Goal: Transaction & Acquisition: Purchase product/service

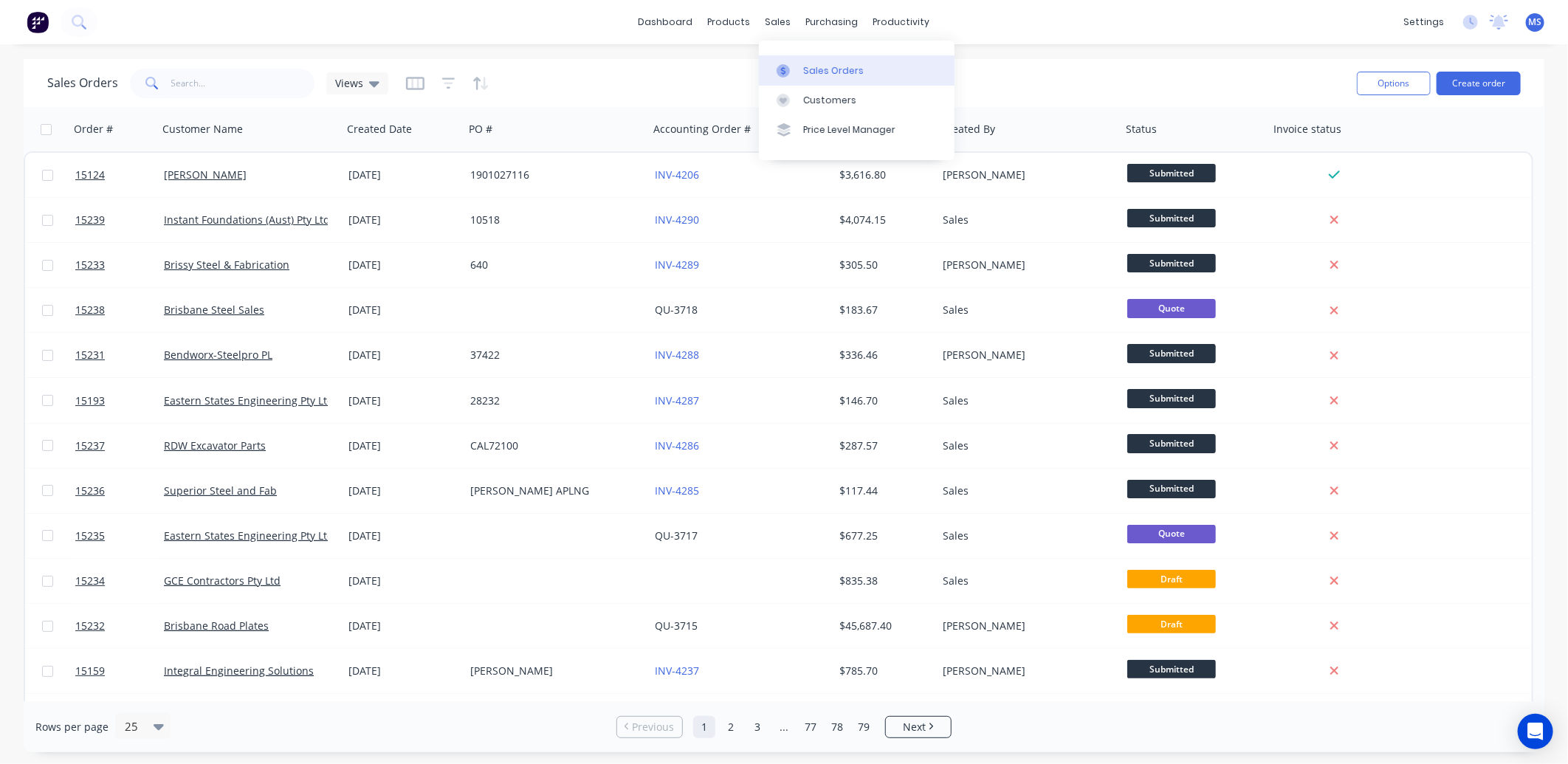
drag, startPoint x: 834, startPoint y: 78, endPoint x: 724, endPoint y: 75, distance: 110.0
click at [834, 78] on link "Sales Orders" at bounding box center [856, 70] width 196 height 30
drag, startPoint x: 220, startPoint y: 78, endPoint x: 224, endPoint y: 89, distance: 11.7
click at [216, 82] on input "text" at bounding box center [243, 83] width 144 height 30
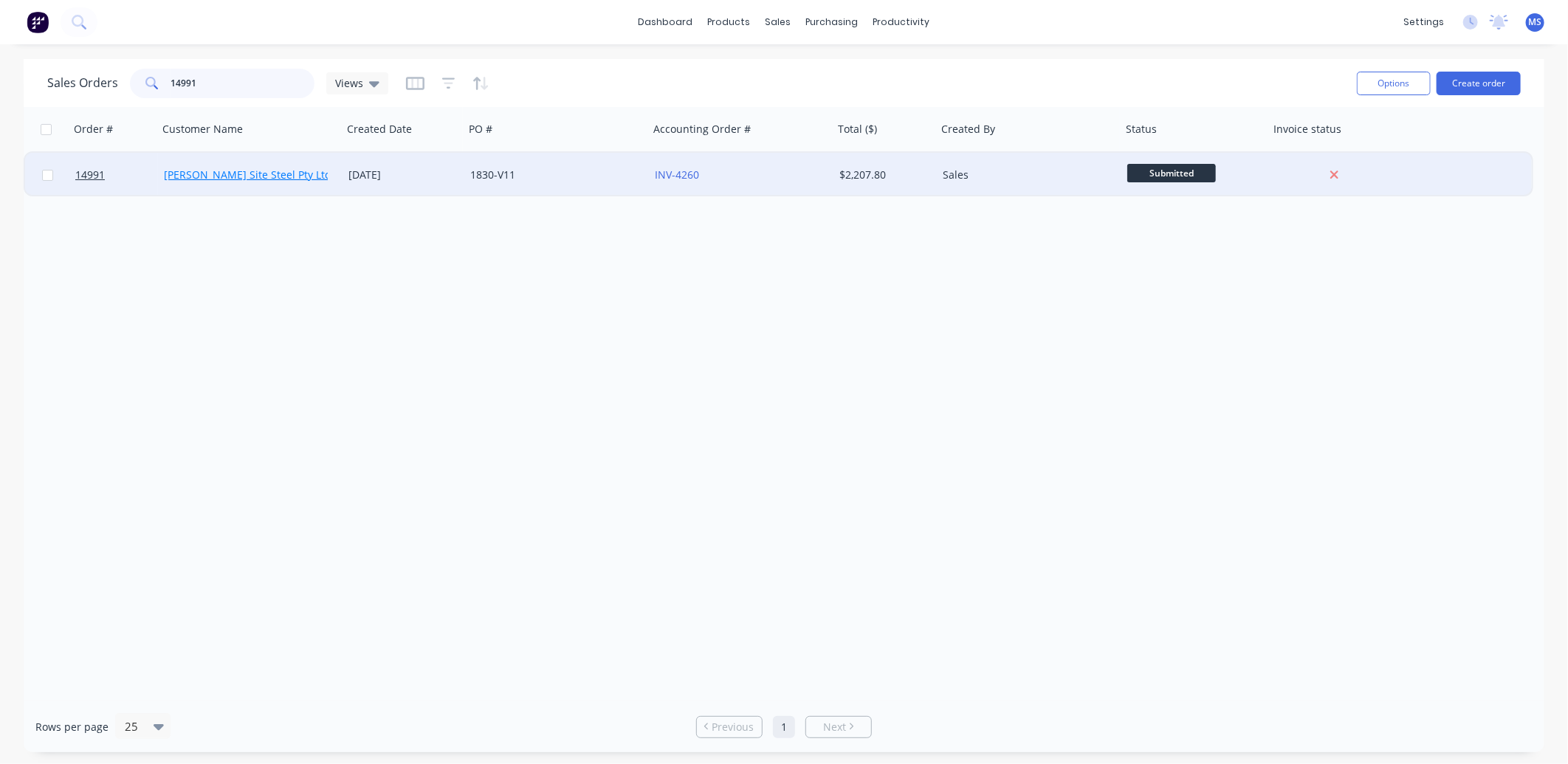
type input "14991"
click at [217, 179] on link "[PERSON_NAME] Site Steel Pty Ltd" at bounding box center [247, 175] width 168 height 14
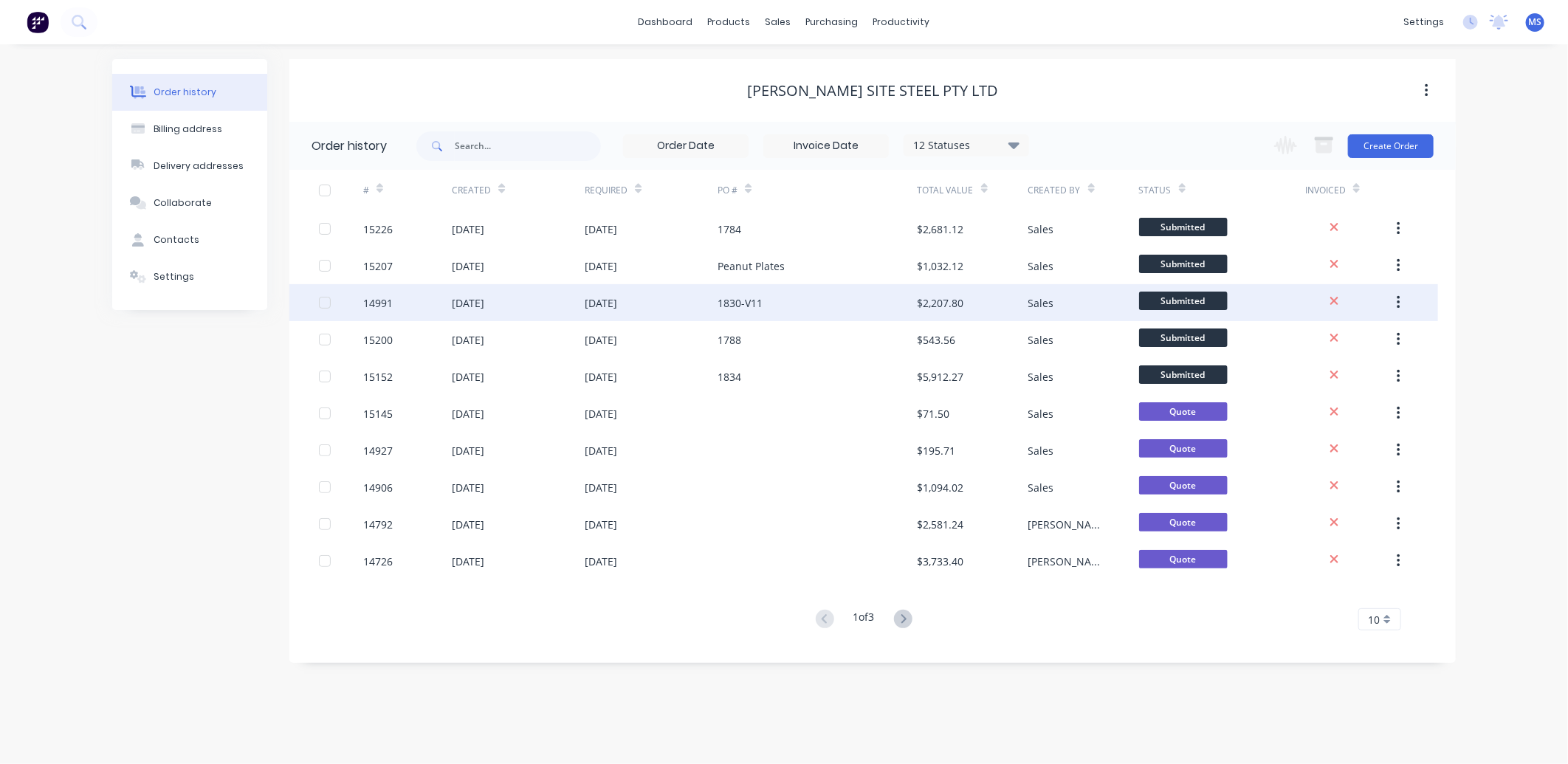
click at [410, 303] on div "14991" at bounding box center [407, 303] width 88 height 37
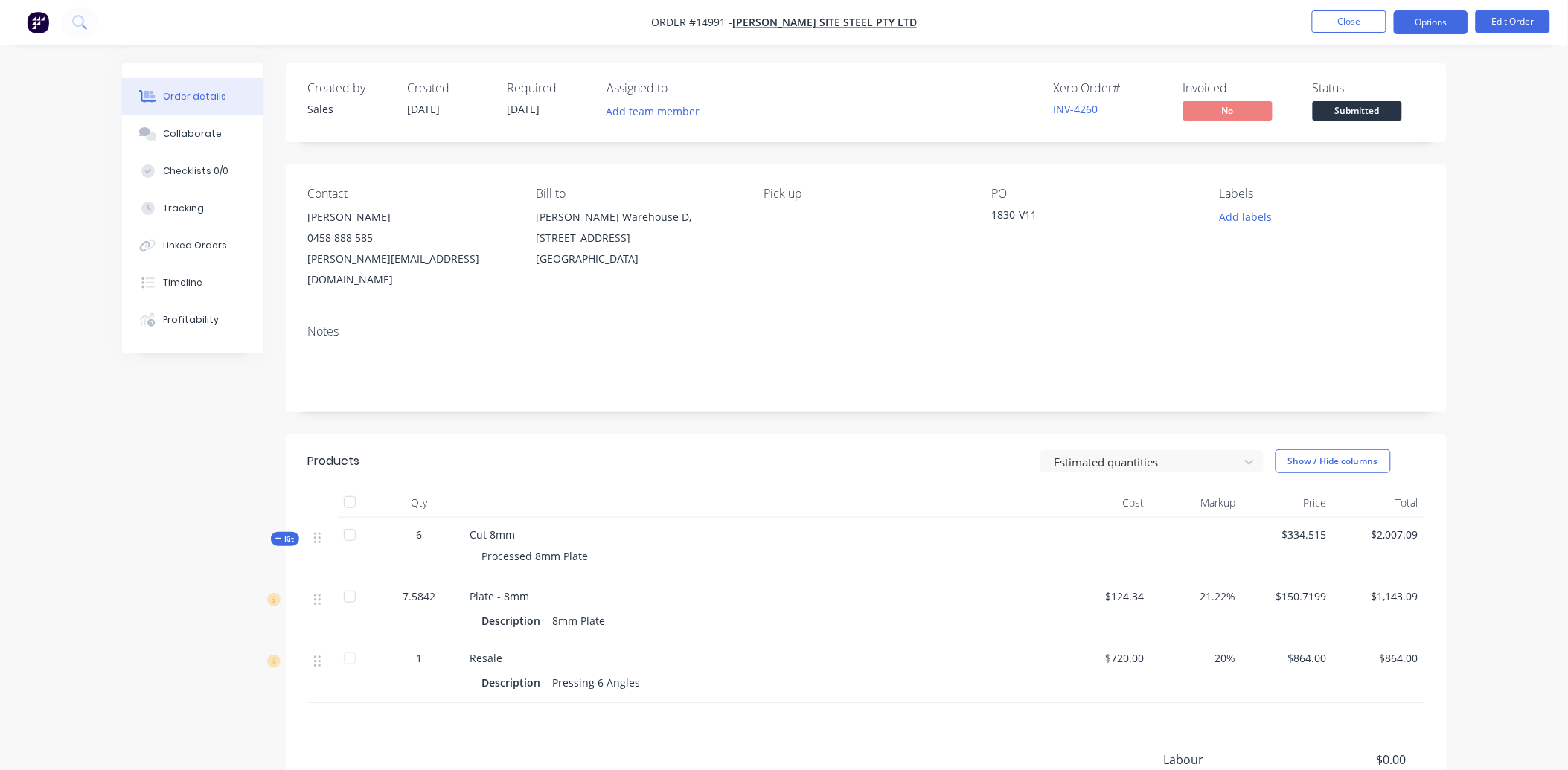
click at [1422, 23] on button "Options" at bounding box center [1430, 22] width 74 height 24
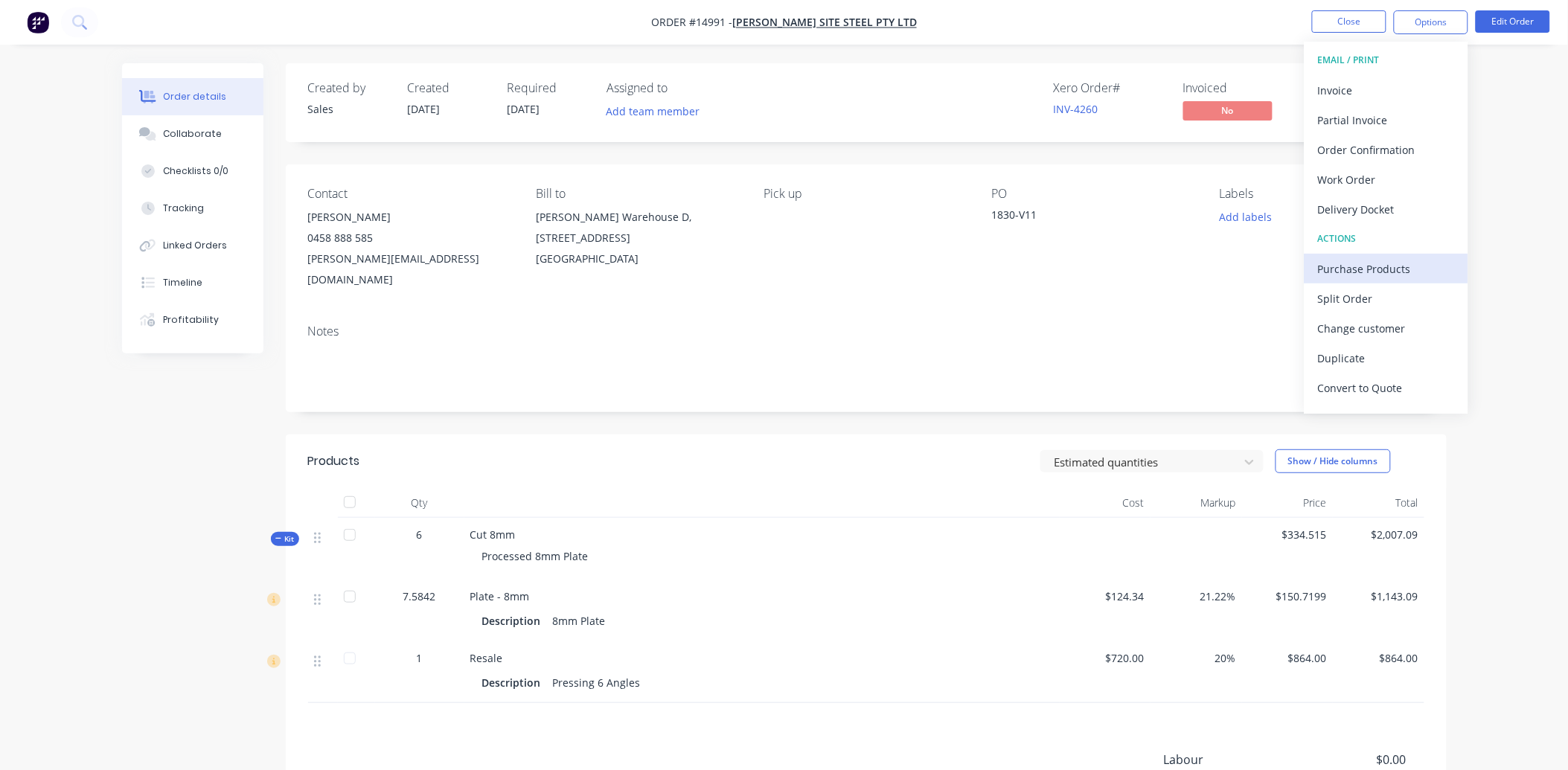
click at [1377, 267] on div "Purchase Products" at bounding box center [1386, 268] width 137 height 21
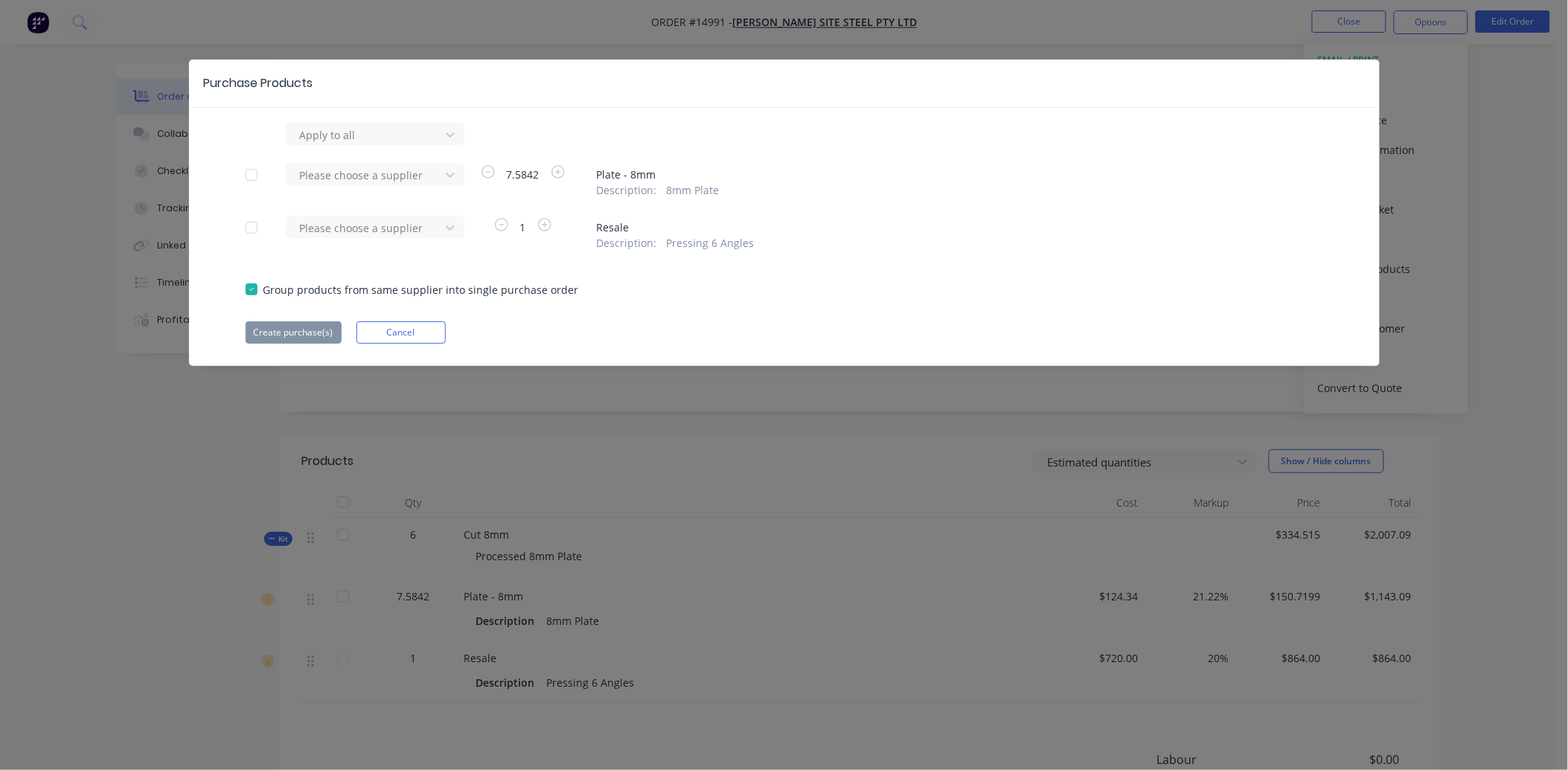
click at [247, 226] on div at bounding box center [251, 227] width 30 height 30
click at [344, 136] on div at bounding box center [365, 135] width 134 height 19
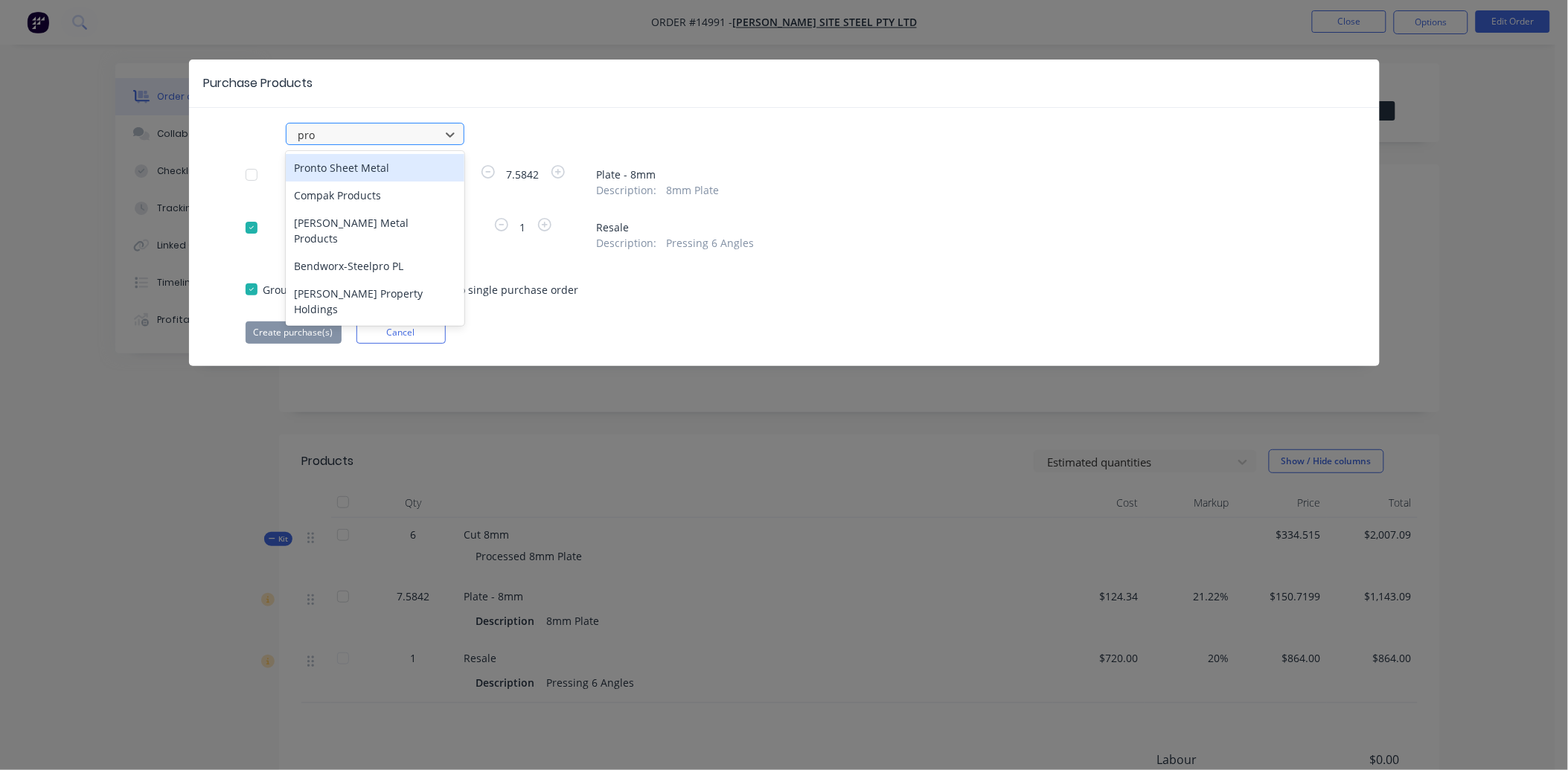
type input "pron"
click at [366, 168] on div "Pronto Sheet Metal" at bounding box center [374, 168] width 179 height 27
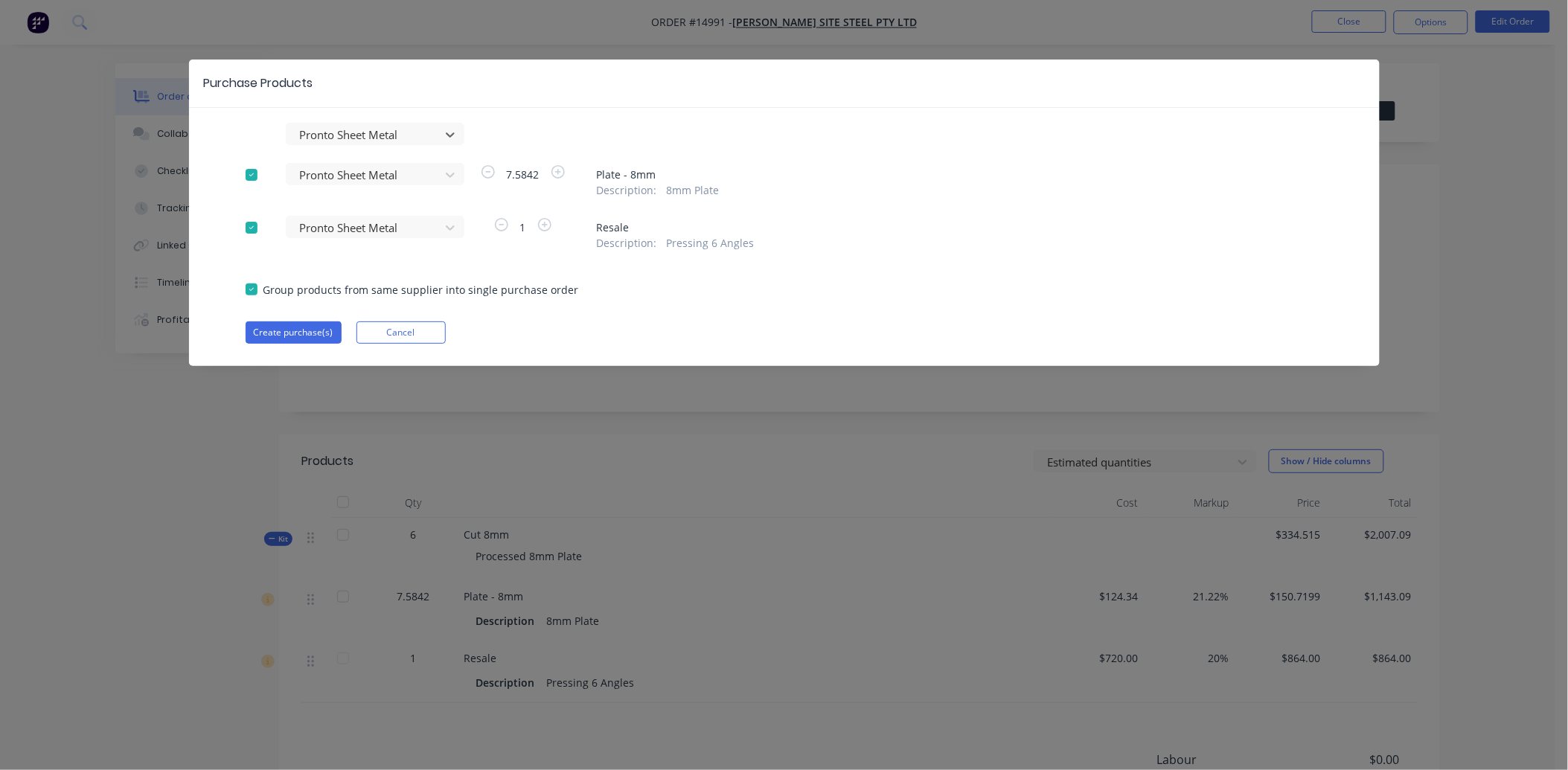
click at [250, 179] on div at bounding box center [251, 174] width 30 height 30
click at [251, 287] on div at bounding box center [251, 289] width 30 height 30
click at [279, 330] on button "Create purchase(s)" at bounding box center [293, 332] width 96 height 22
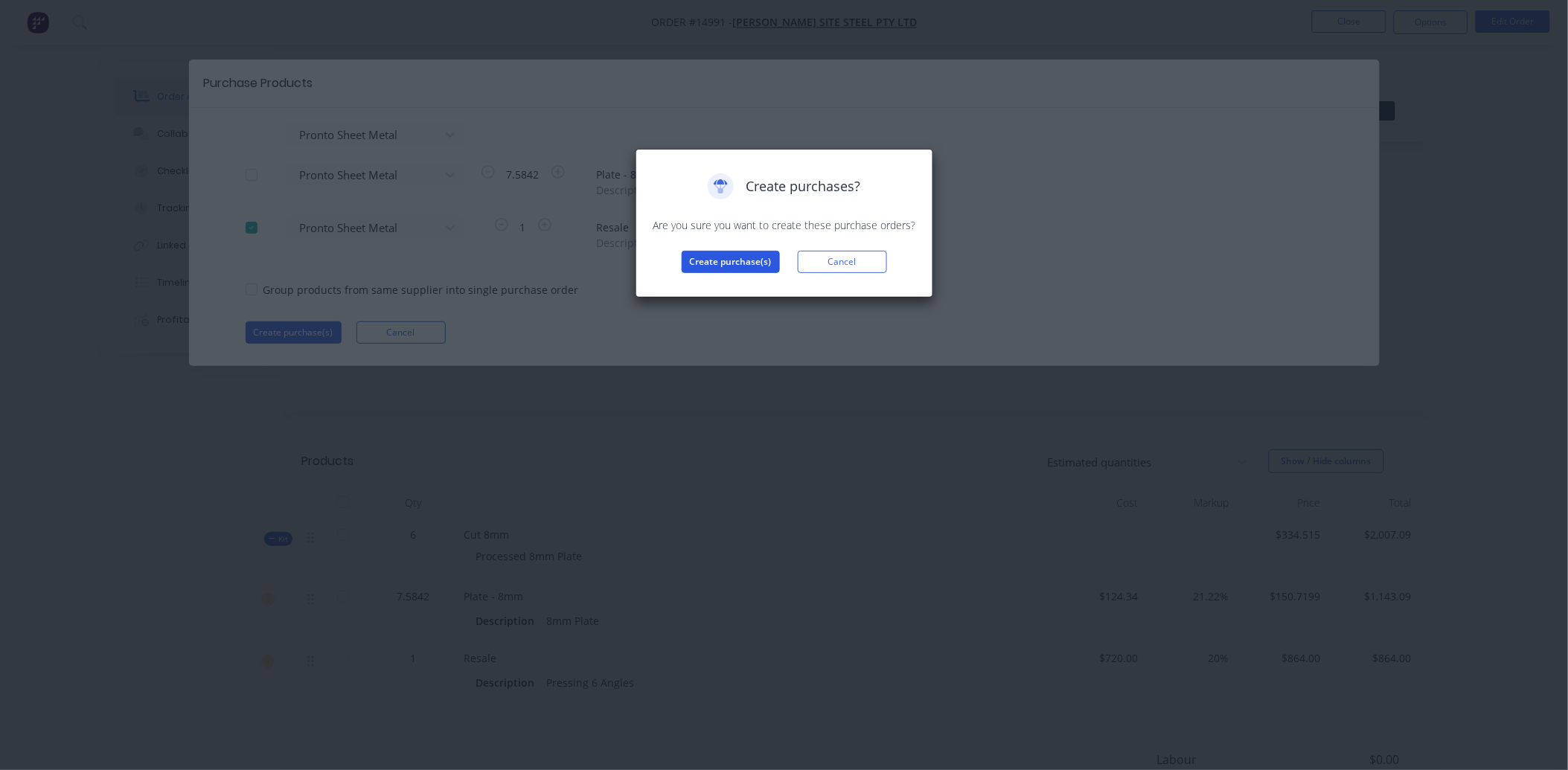
click at [703, 267] on button "Create purchase(s)" at bounding box center [731, 262] width 98 height 22
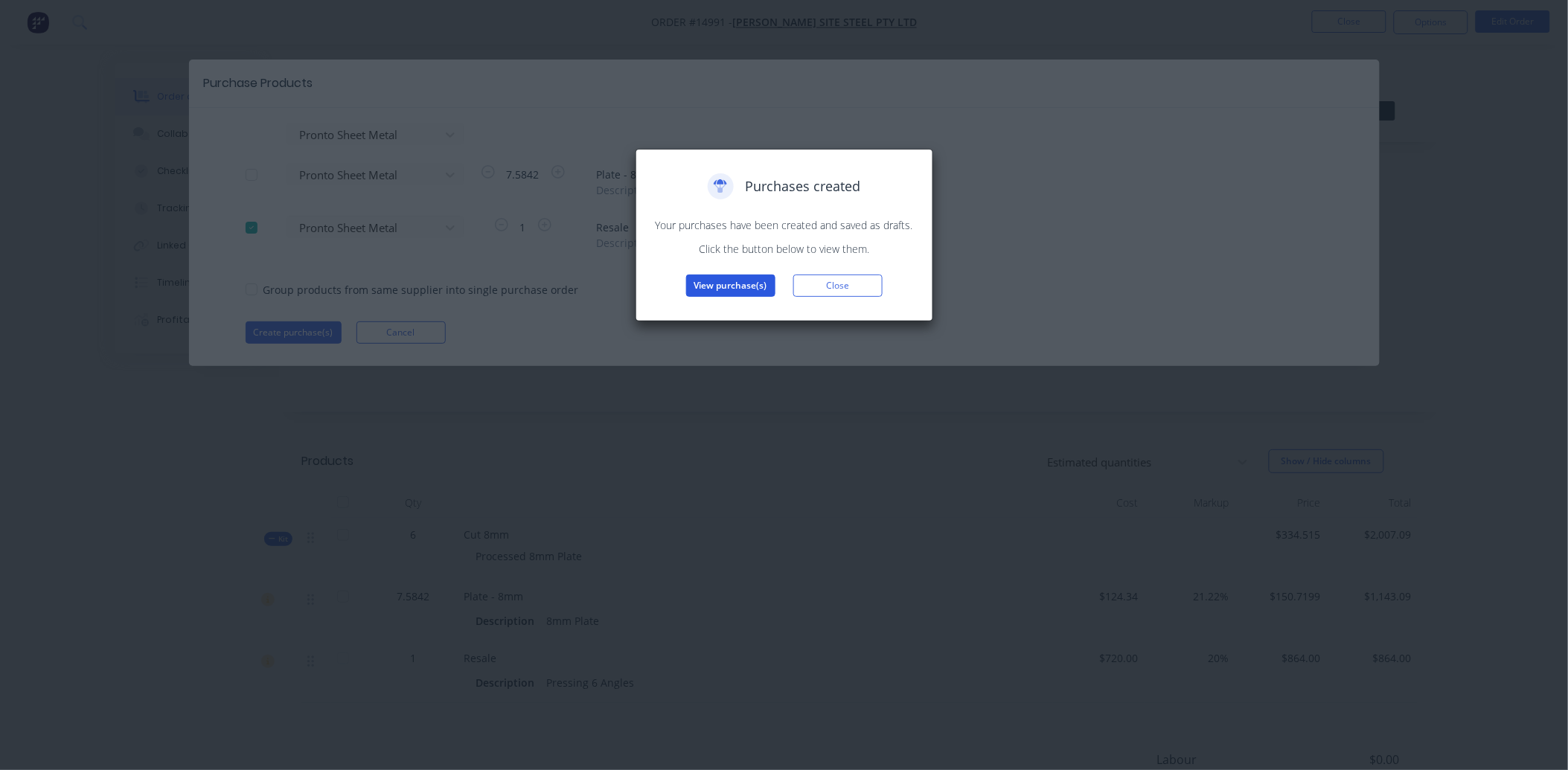
click at [718, 288] on button "View purchase(s)" at bounding box center [731, 285] width 89 height 22
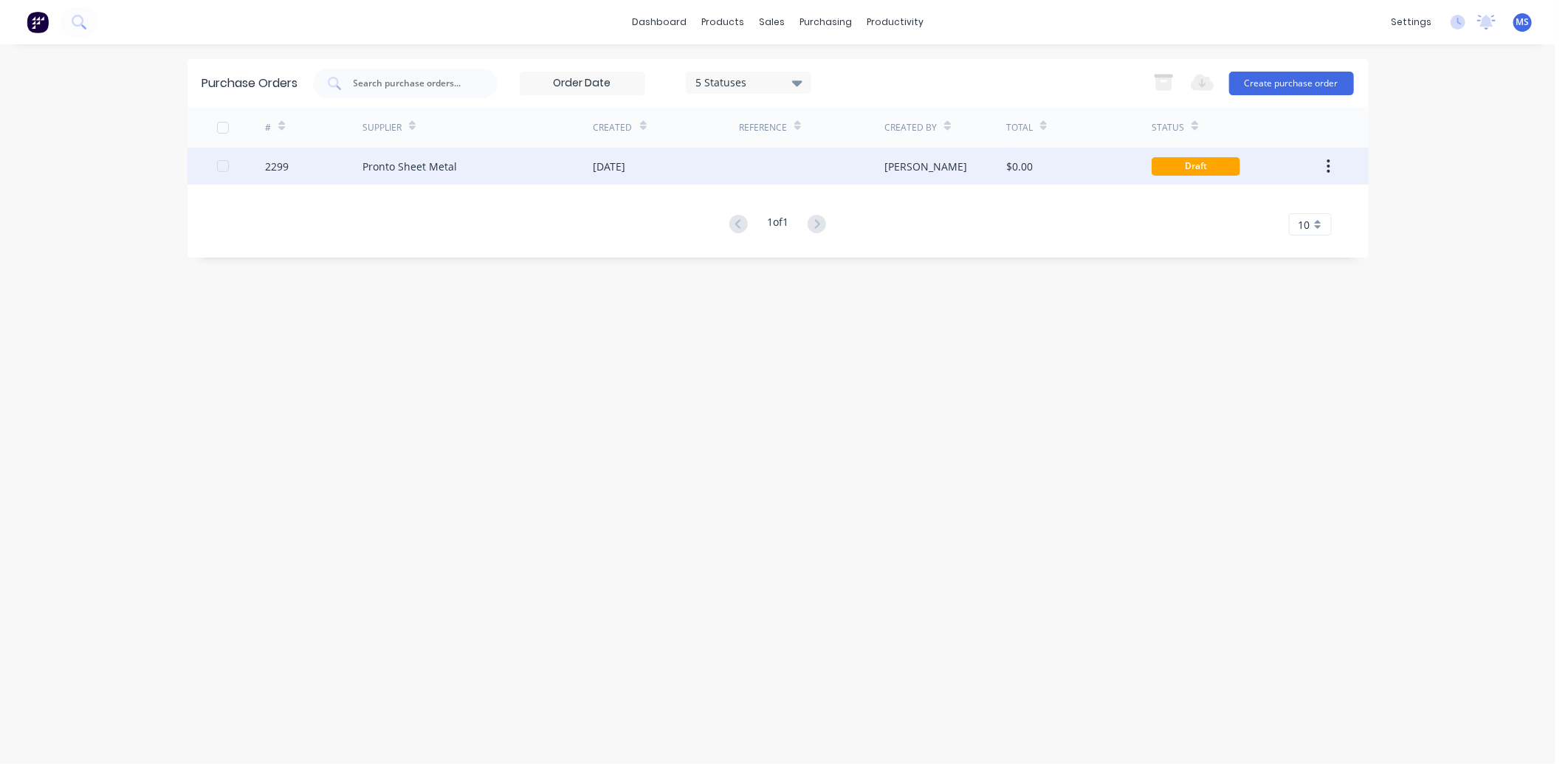
click at [624, 163] on div "[DATE]" at bounding box center [609, 166] width 32 height 15
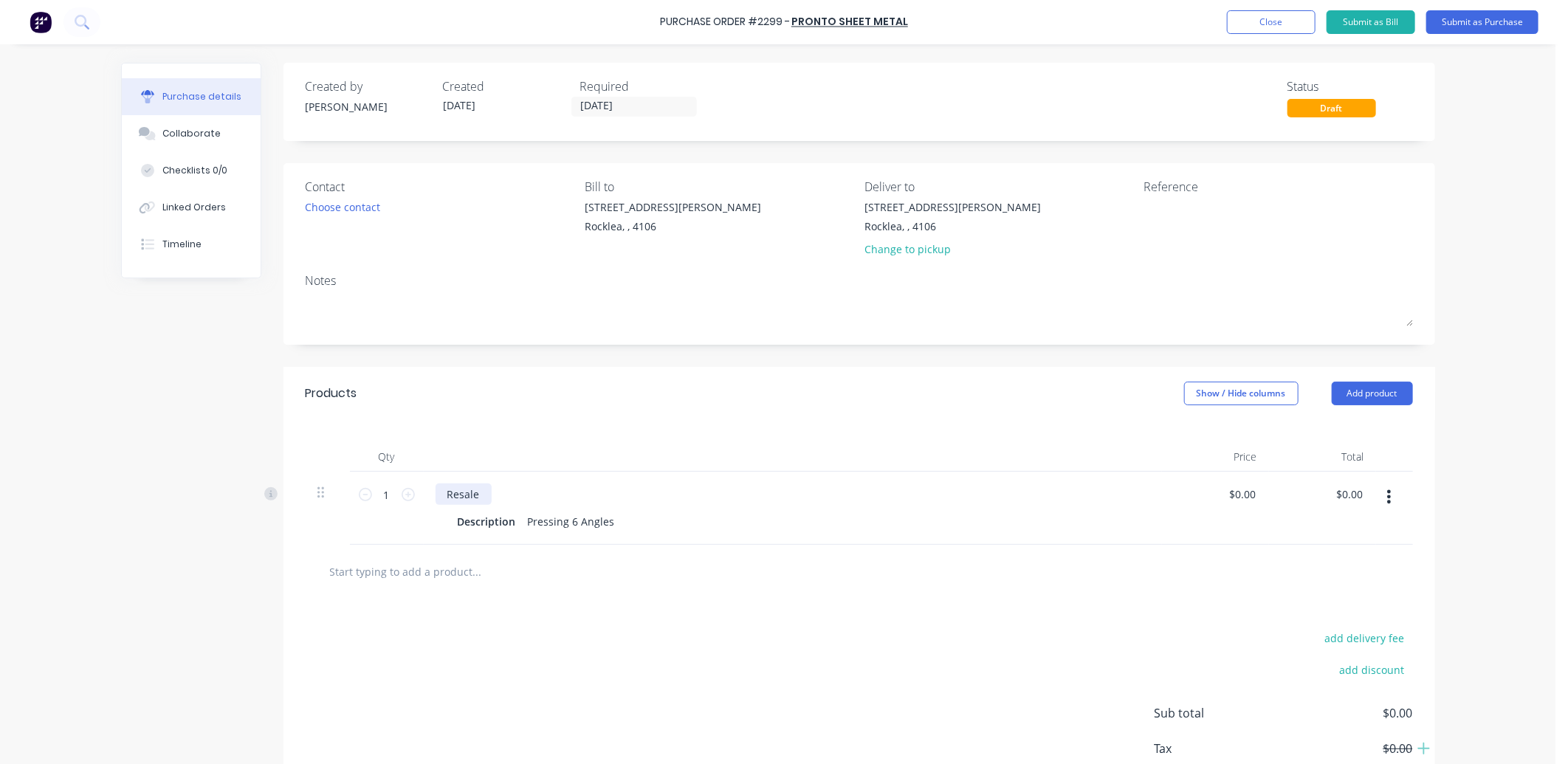
click at [477, 495] on div "Resale" at bounding box center [464, 494] width 56 height 21
click at [1248, 493] on input "0.00" at bounding box center [1242, 494] width 34 height 21
drag, startPoint x: 1252, startPoint y: 493, endPoint x: 1213, endPoint y: 497, distance: 39.2
click at [1213, 497] on div "$0.00 $0.00" at bounding box center [1215, 508] width 107 height 73
click at [1254, 471] on div "Price" at bounding box center [1215, 457] width 107 height 30
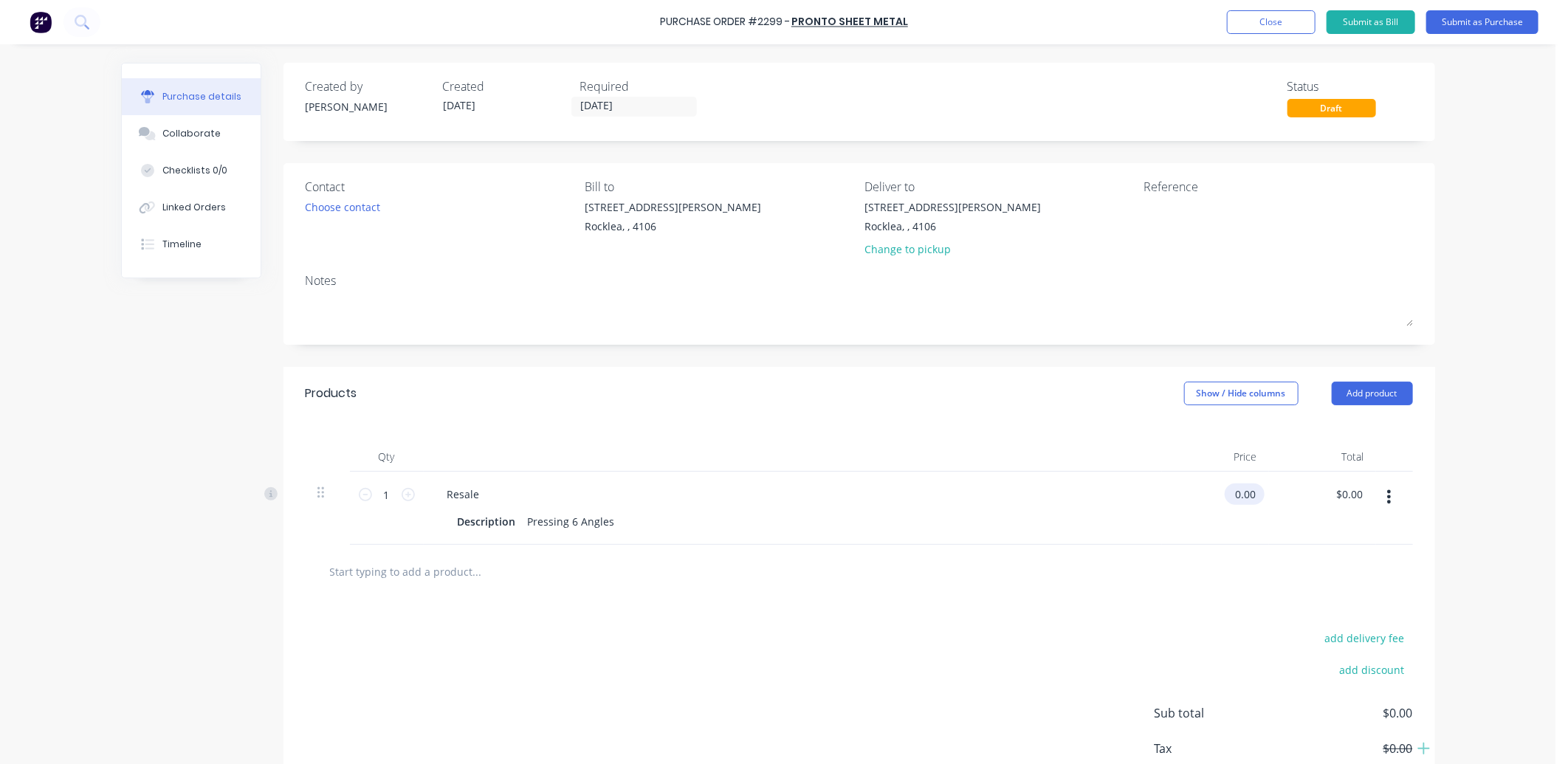
click at [1246, 495] on input "0.00" at bounding box center [1242, 494] width 34 height 21
type input "$0.00"
type input "0"
type input "360"
type input "$360.00"
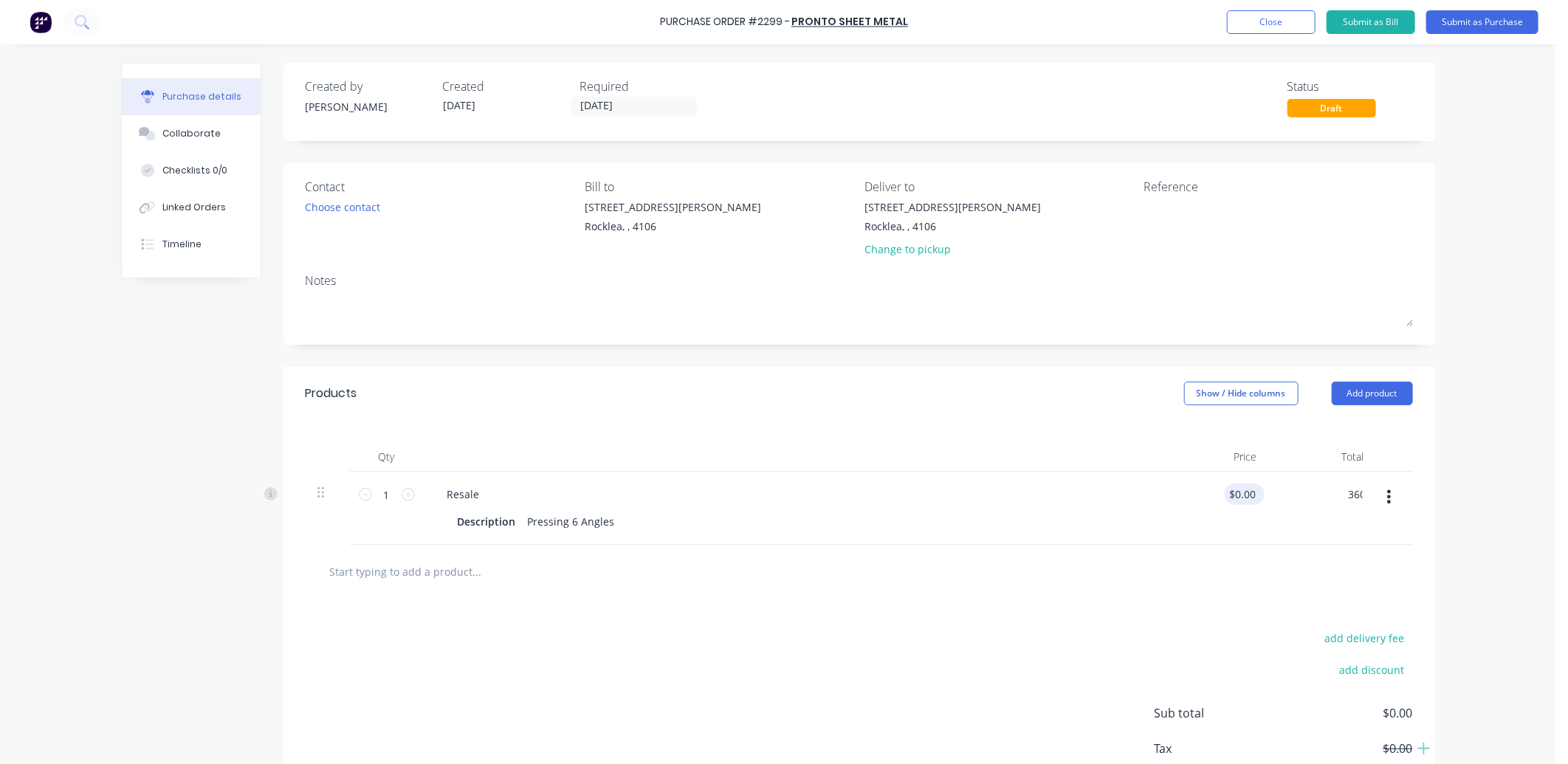
type input "$360.00"
click at [620, 526] on div "Description Pressing 6 Angles" at bounding box center [790, 521] width 676 height 21
click at [1474, 20] on button "Submit as Purchase" at bounding box center [1482, 22] width 112 height 24
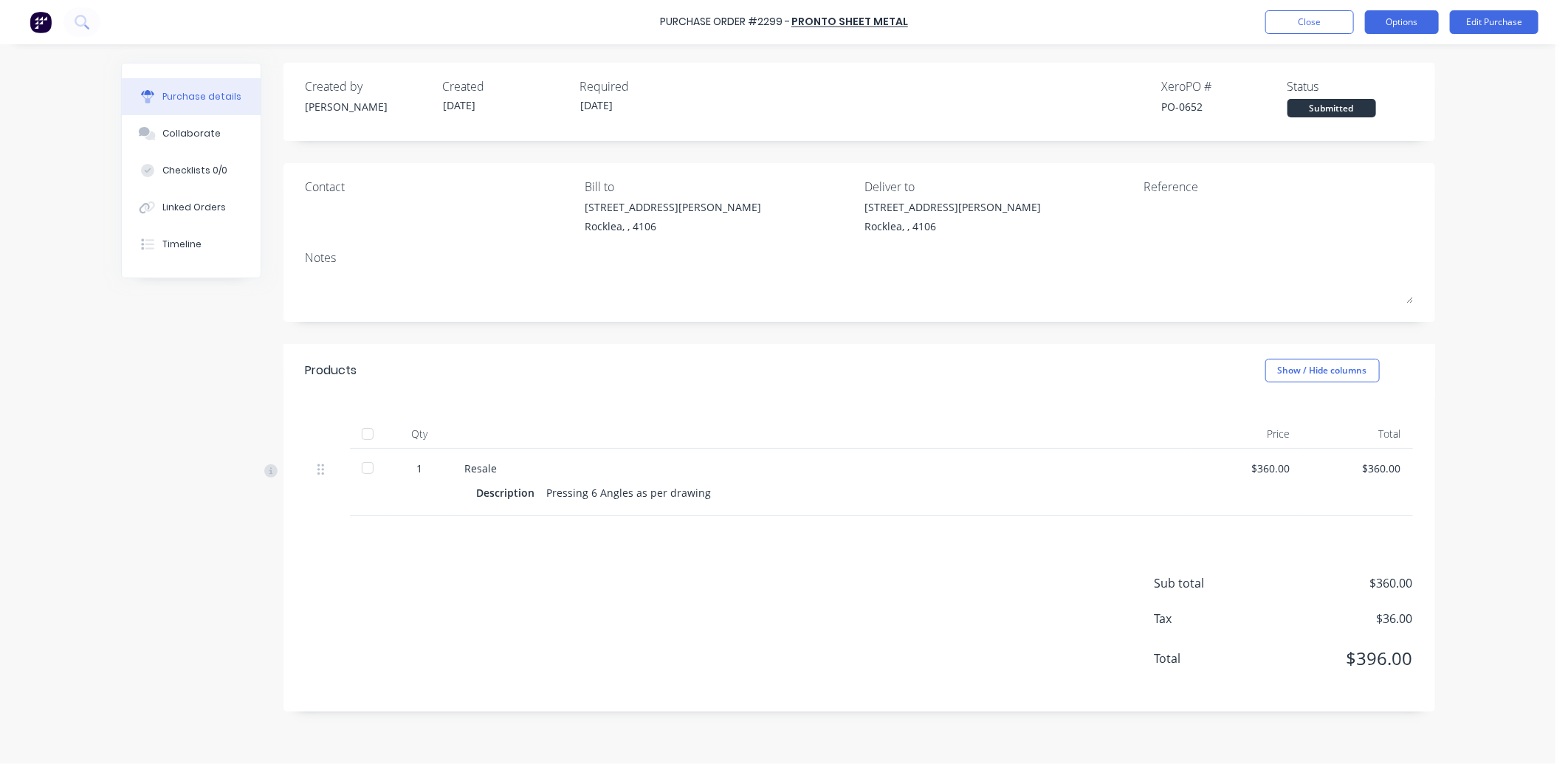
click at [1421, 24] on button "Options" at bounding box center [1401, 22] width 74 height 24
click at [1376, 65] on div "Print / Email" at bounding box center [1368, 59] width 114 height 21
click at [1359, 93] on div "With pricing" at bounding box center [1368, 89] width 114 height 21
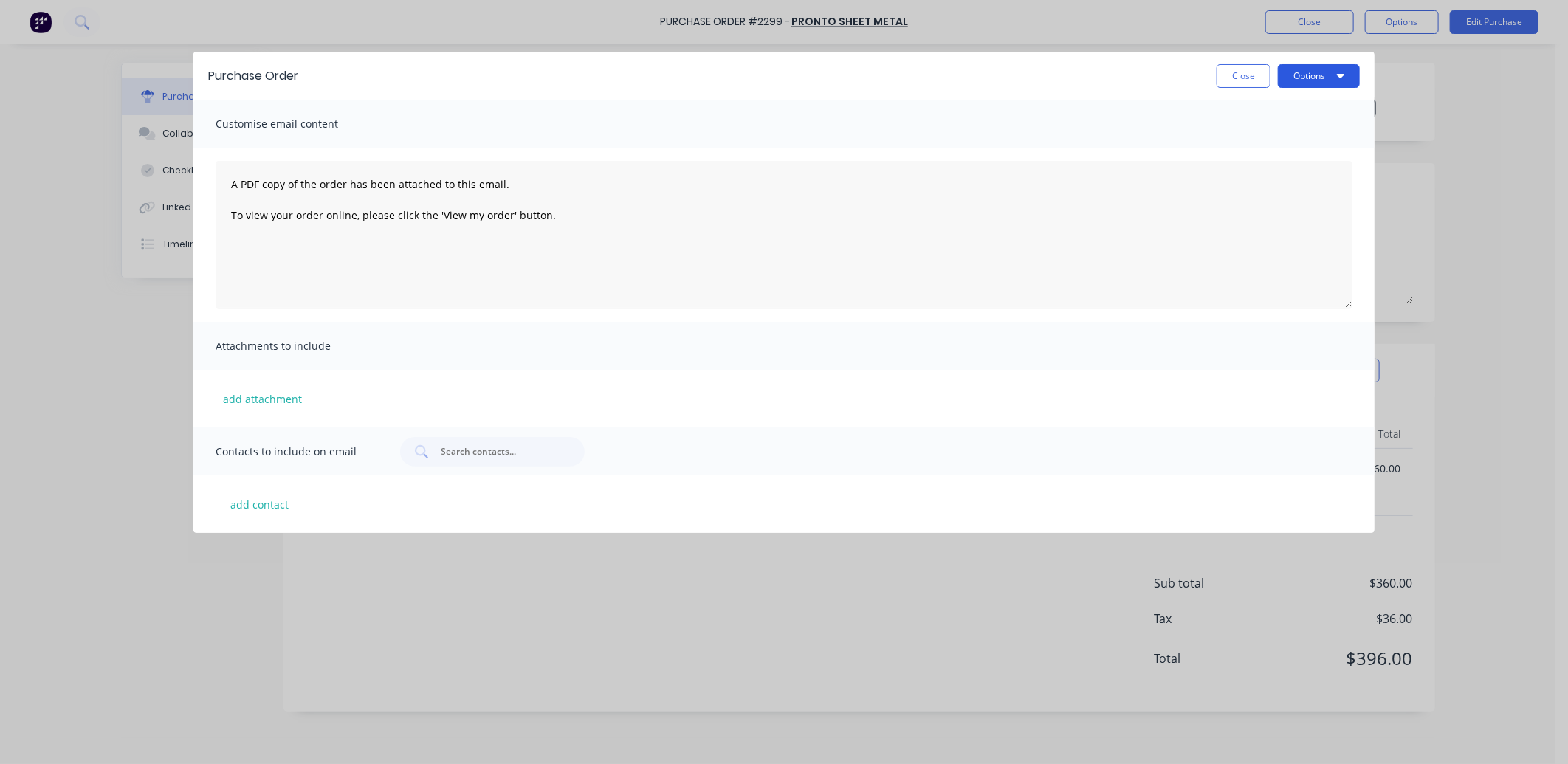
click at [1315, 80] on button "Options" at bounding box center [1318, 76] width 82 height 24
click at [1292, 144] on div "Print" at bounding box center [1289, 142] width 114 height 21
click at [1224, 80] on button "Close" at bounding box center [1243, 76] width 54 height 24
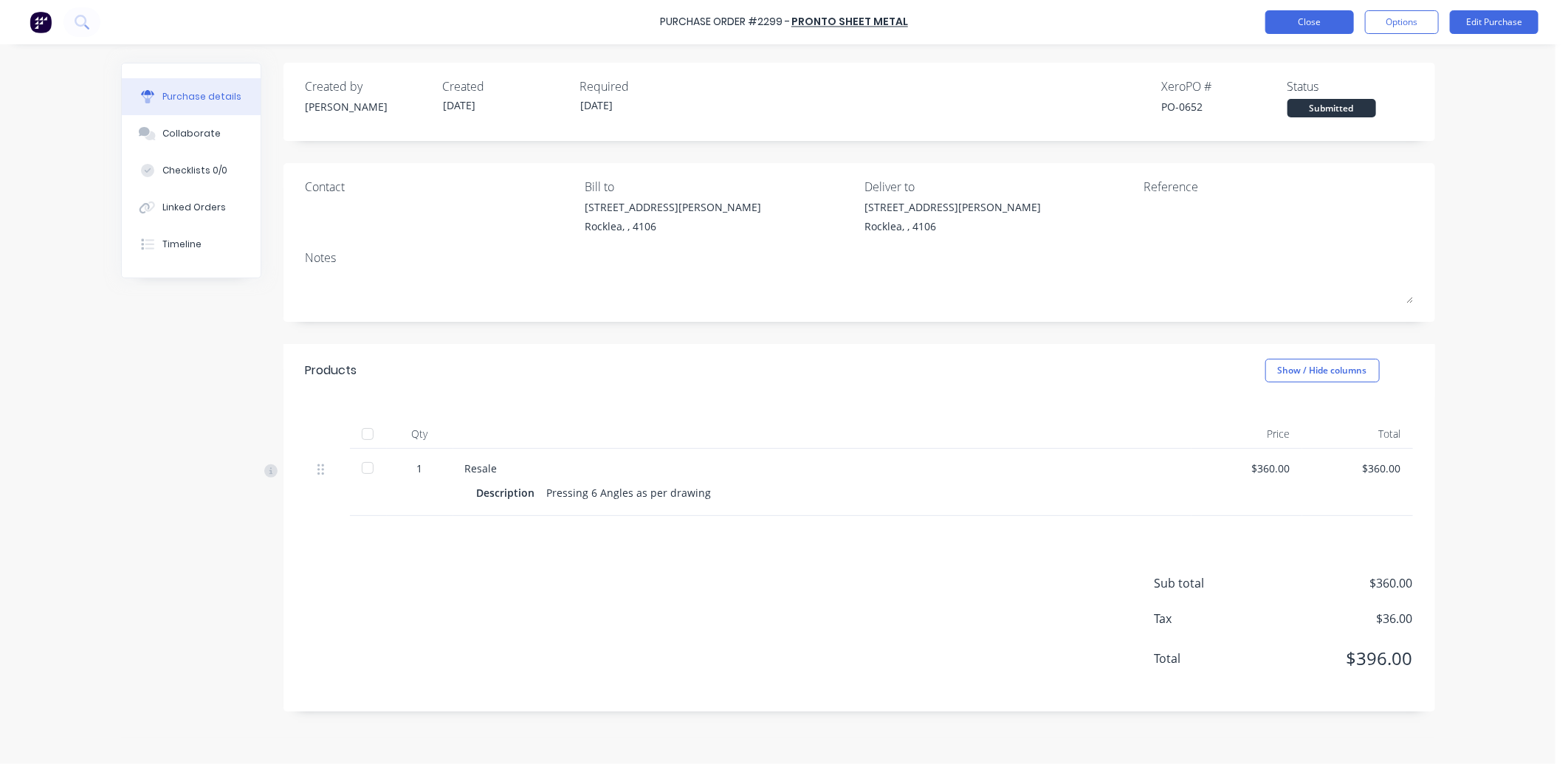
click at [1295, 30] on button "Close" at bounding box center [1309, 22] width 88 height 24
